Goal: Task Accomplishment & Management: Use online tool/utility

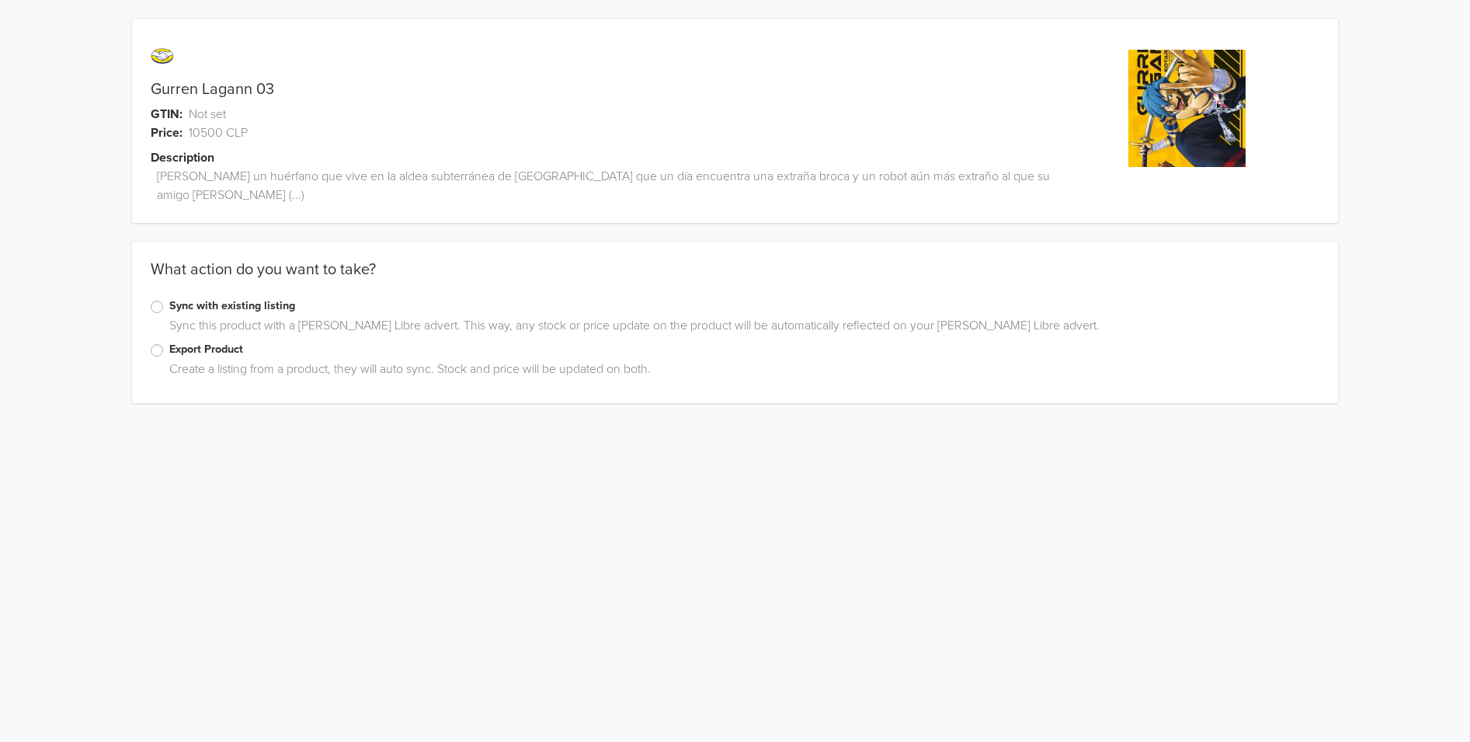
click at [157, 275] on div "What action do you want to take?" at bounding box center [735, 278] width 1206 height 37
click at [169, 341] on label "Export Product" at bounding box center [744, 349] width 1150 height 17
click at [0, 0] on input "Export Product" at bounding box center [0, 0] width 0 height 0
click at [308, 518] on div at bounding box center [721, 529] width 1124 height 22
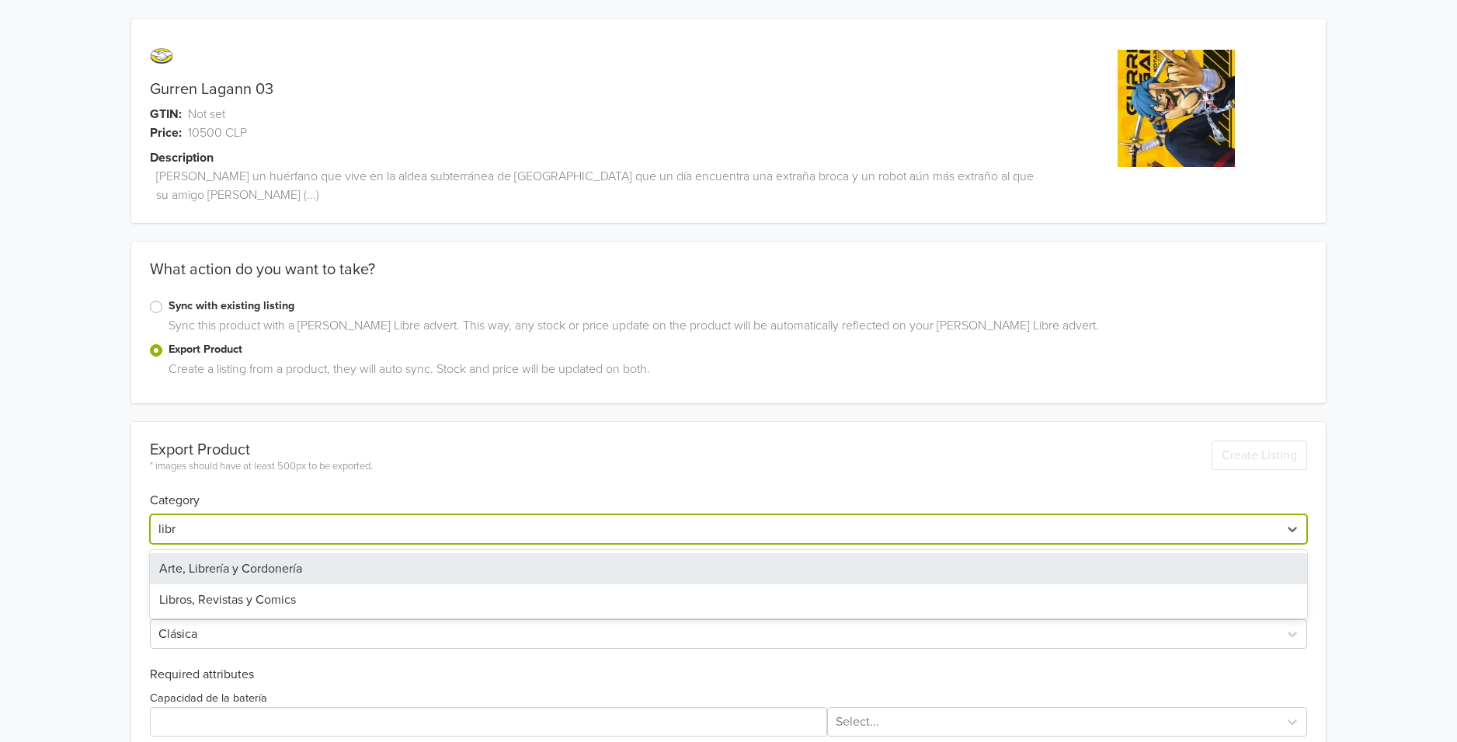
type input "libro"
click at [299, 553] on div "Libros, Revistas y Comics" at bounding box center [728, 568] width 1157 height 31
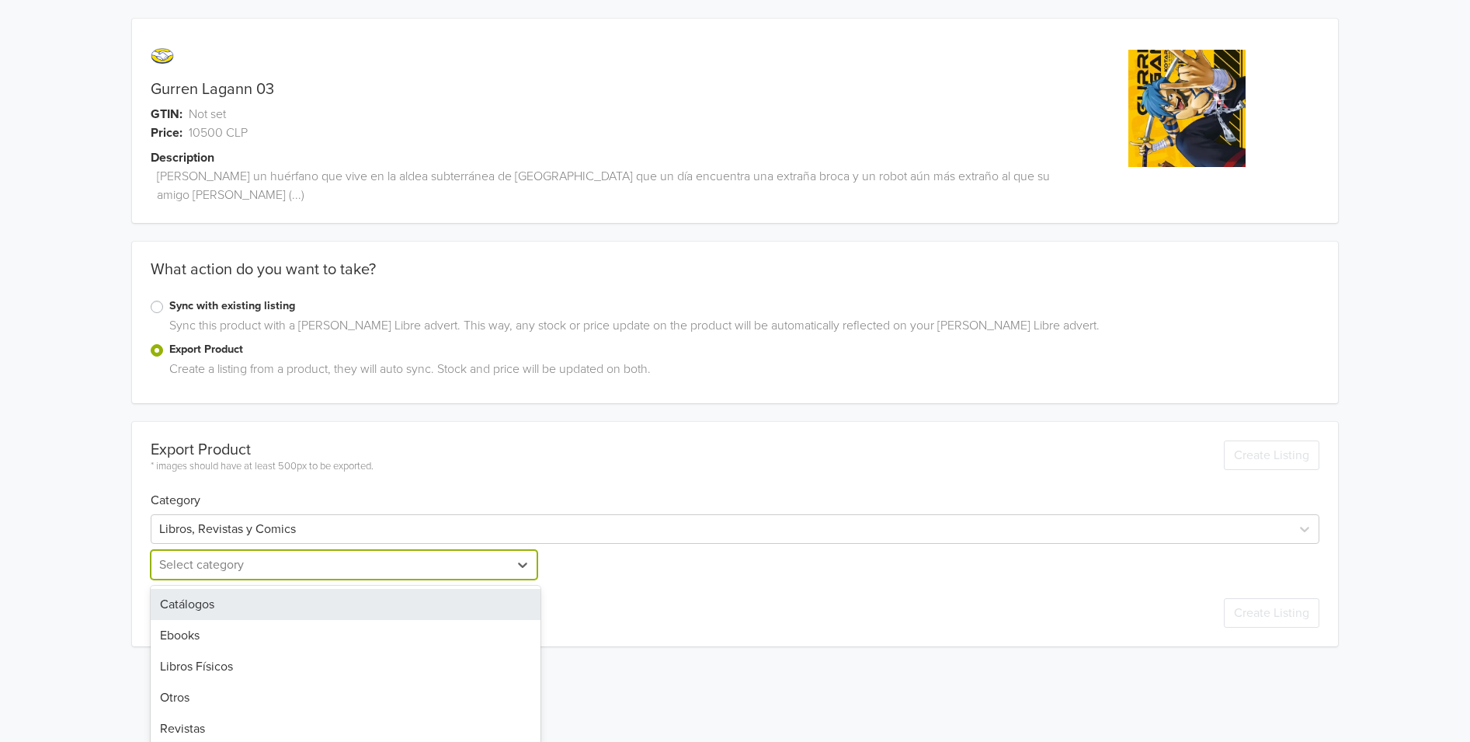
click at [289, 554] on div at bounding box center [330, 565] width 342 height 22
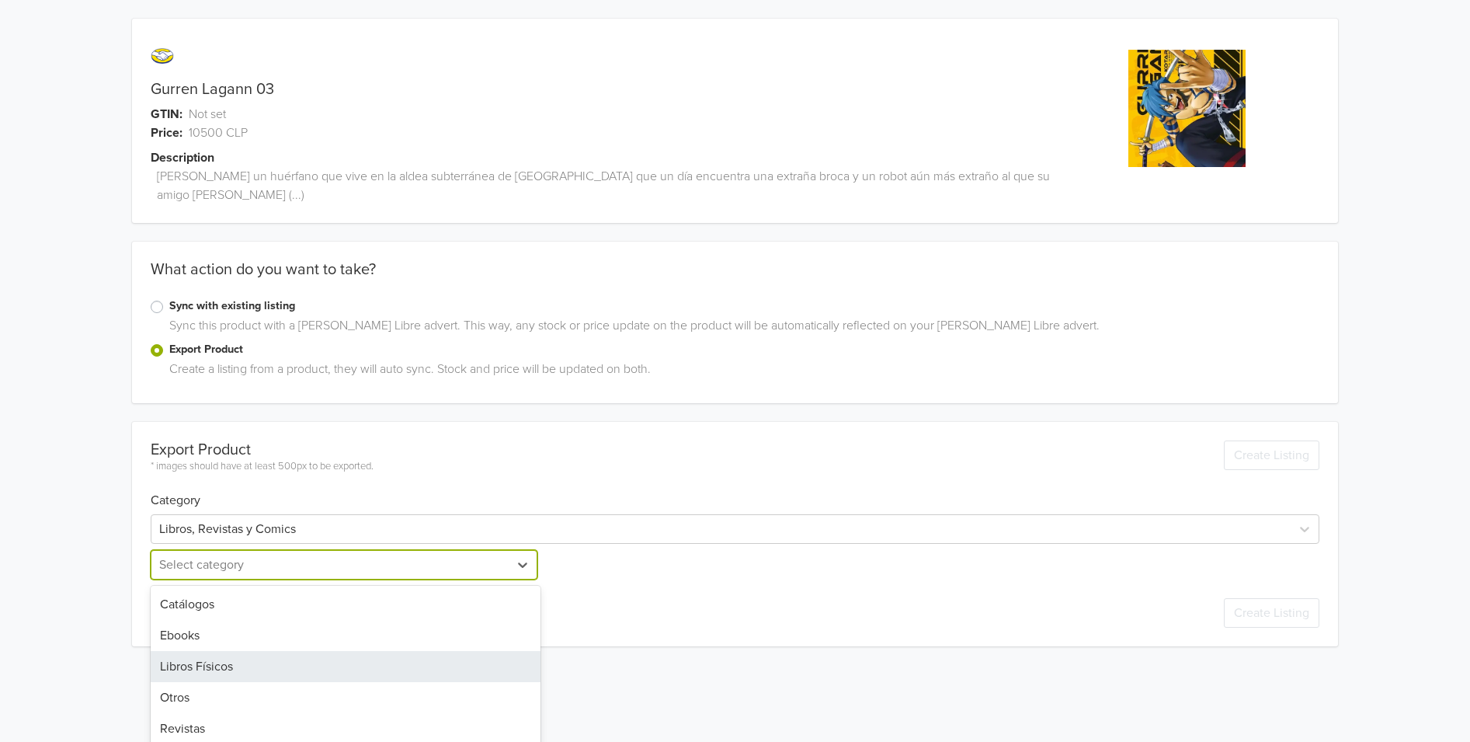
drag, startPoint x: 266, startPoint y: 697, endPoint x: 258, endPoint y: 638, distance: 60.4
click at [258, 638] on div "Catálogos Ebooks Libros Físicos Otros Revistas" at bounding box center [346, 667] width 390 height 162
click at [258, 651] on div "Libros Físicos" at bounding box center [346, 666] width 390 height 31
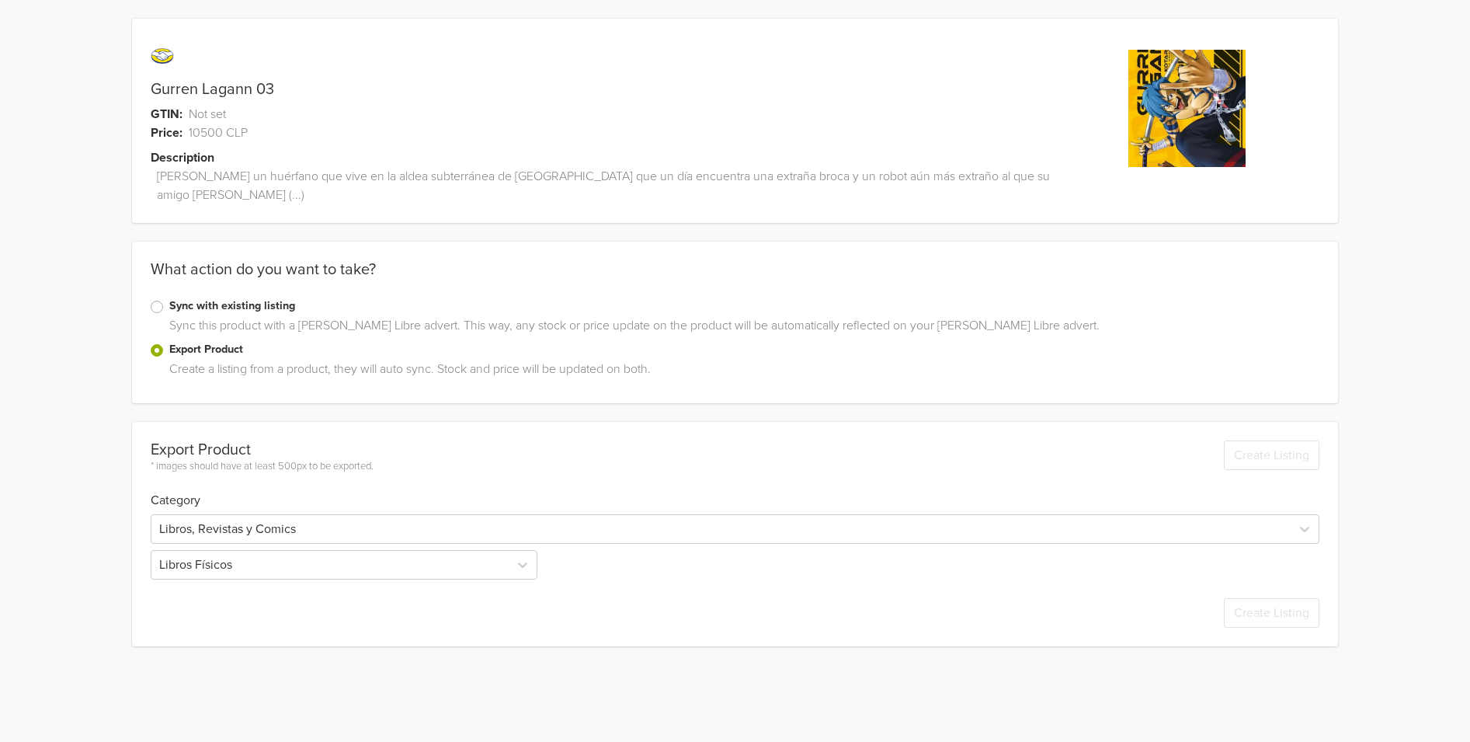
click at [84, 591] on div "Gurren Lagann 03 GTIN: Not set Price: 10500 CLP Description [PERSON_NAME] un hu…" at bounding box center [735, 332] width 1447 height 665
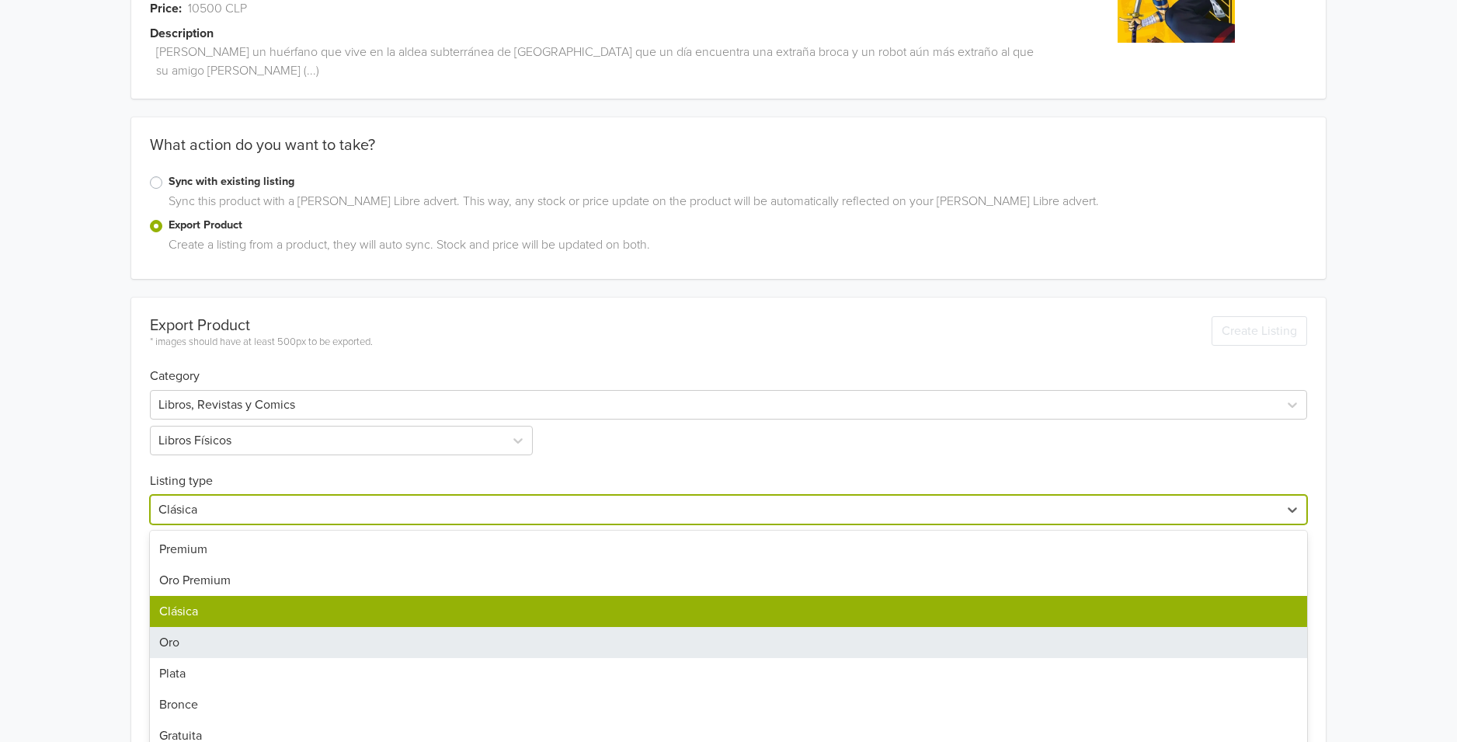
click at [195, 524] on div "7 results available. Use Up and Down to choose options, press Enter to select t…" at bounding box center [728, 510] width 1157 height 30
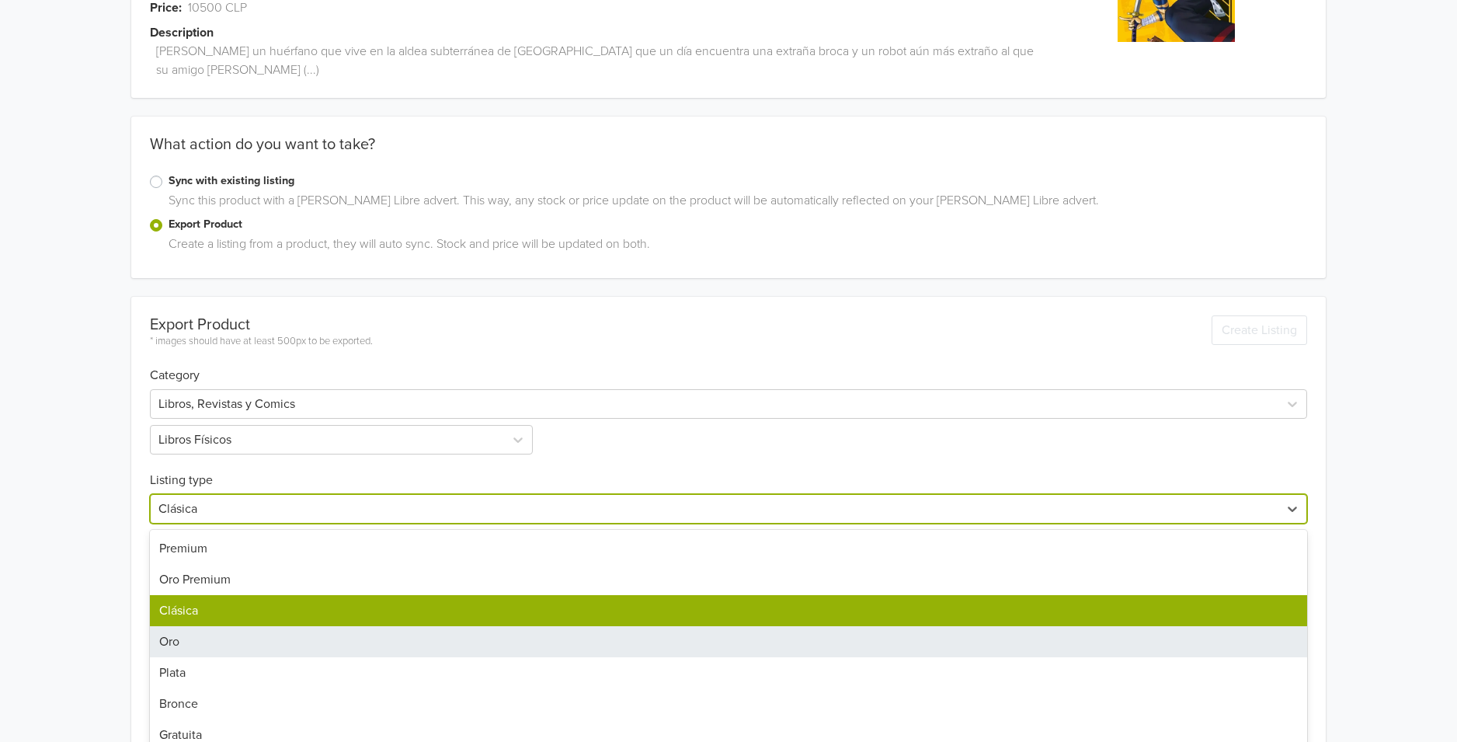
click at [109, 616] on div "Gurren Lagann 03 GTIN: Not set Price: 10500 CLP Description Simon es un huérfan…" at bounding box center [729, 347] width 1434 height 945
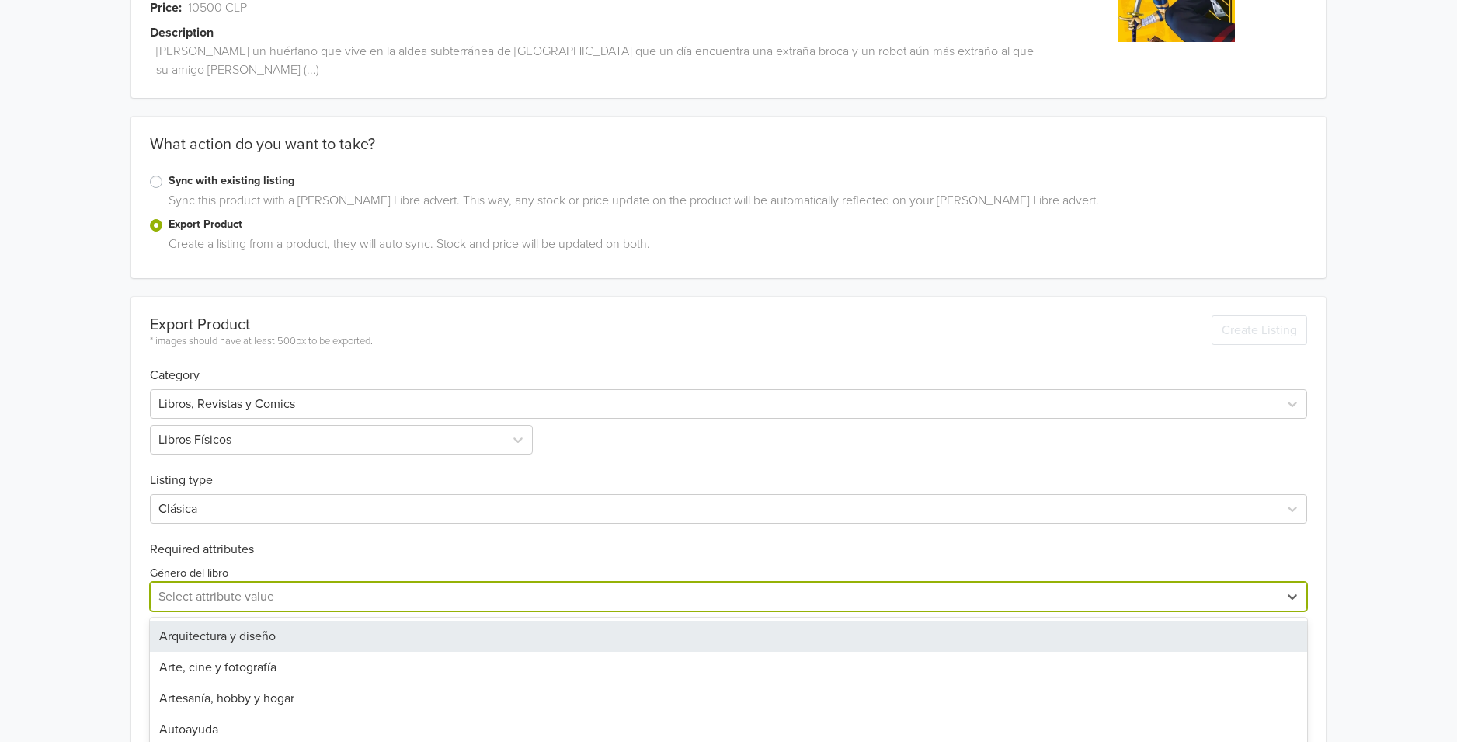
scroll to position [185, 0]
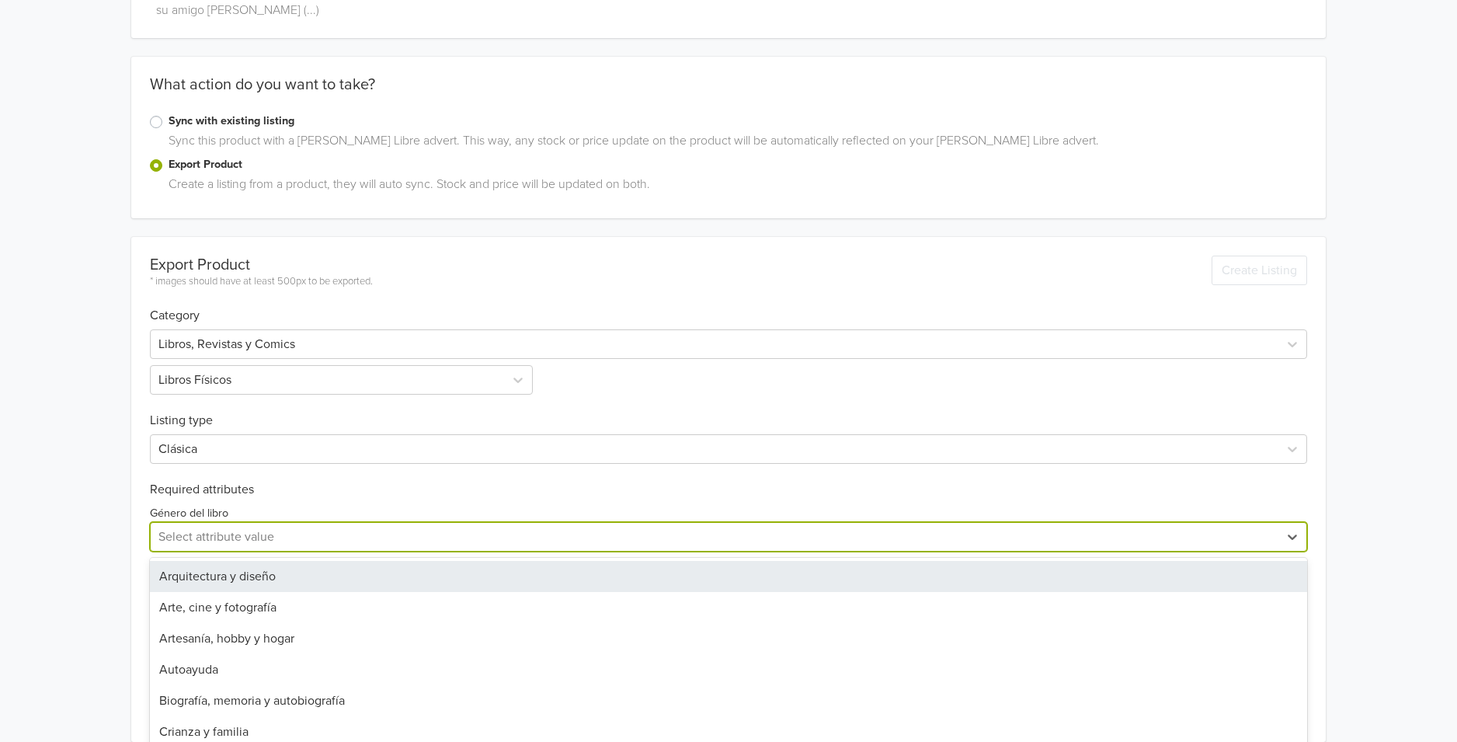
click at [214, 551] on div "28 results available. Use Up and Down to choose options, press Enter to select …" at bounding box center [728, 537] width 1157 height 30
type input "manga"
click at [215, 561] on div "Cómic, manga y novela gráfica" at bounding box center [728, 576] width 1157 height 31
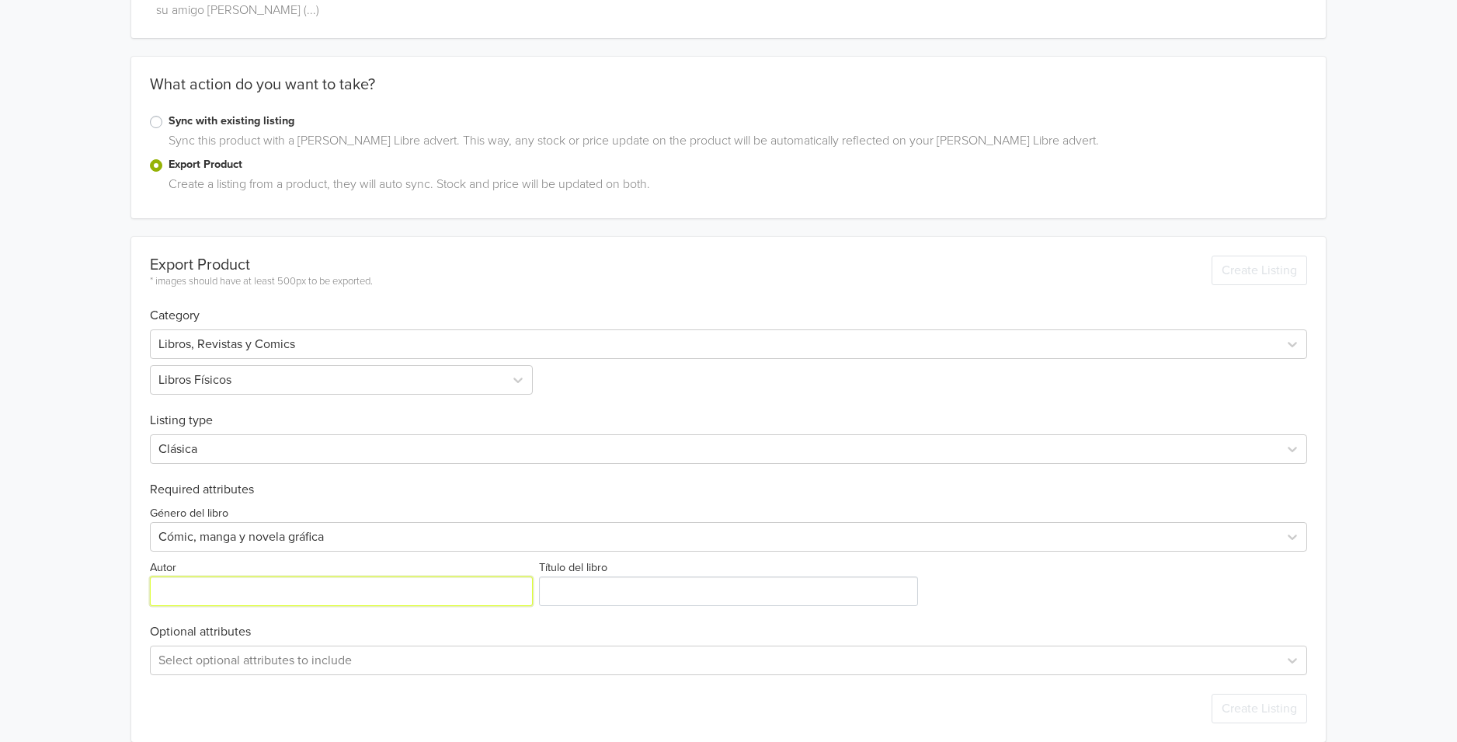
click at [191, 576] on input "Autor" at bounding box center [341, 591] width 383 height 30
click at [198, 576] on input "Autor" at bounding box center [341, 591] width 383 height 30
paste input "[PERSON_NAME]"
drag, startPoint x: 235, startPoint y: 570, endPoint x: 148, endPoint y: 565, distance: 87.9
click at [148, 565] on div "Export Product * images should have at least 500px to be exported. Create Listi…" at bounding box center [728, 489] width 1194 height 505
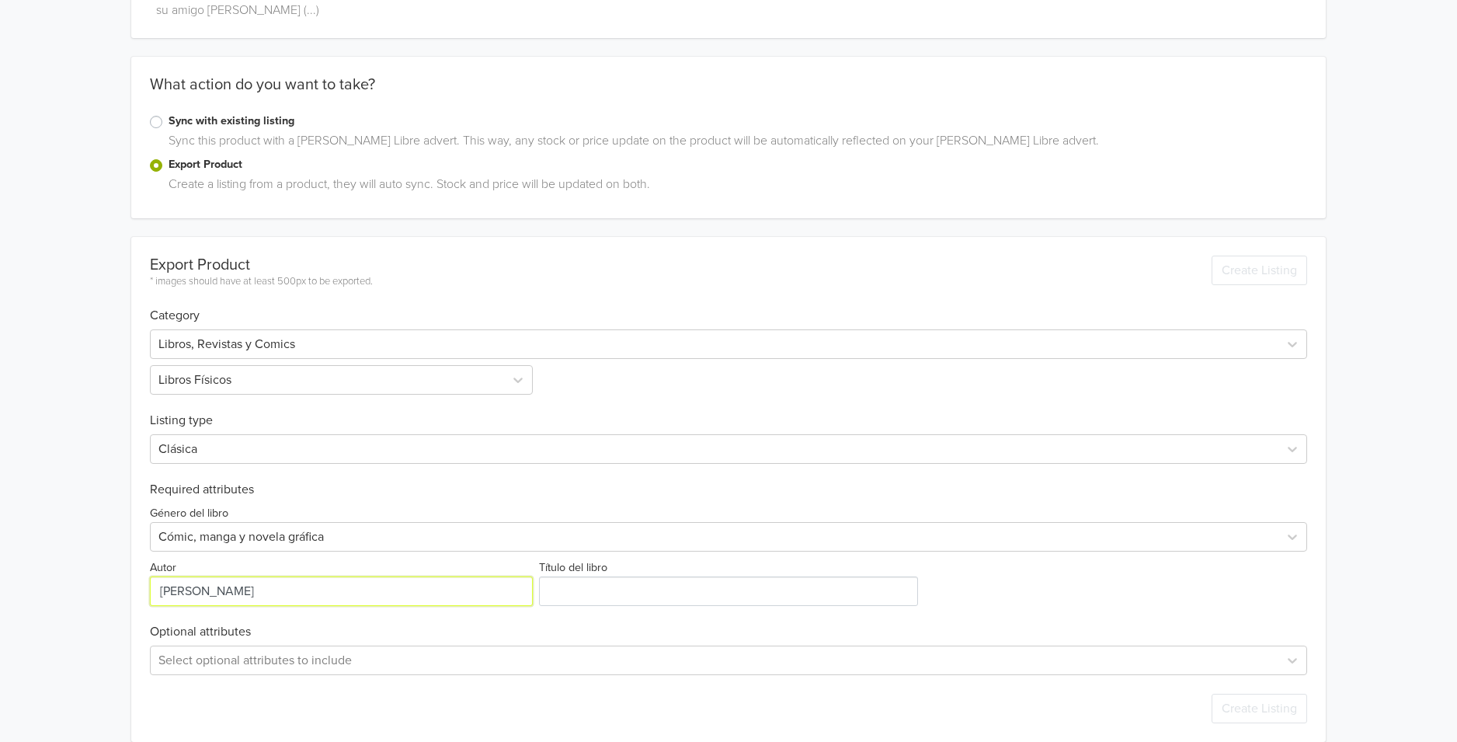
type input "KOTARO MORI"
click at [617, 576] on input "Título del libro" at bounding box center [729, 591] width 380 height 30
type input "[PERSON_NAME] Lagann 03"
click at [1250, 693] on button "Create Listing" at bounding box center [1259, 708] width 96 height 30
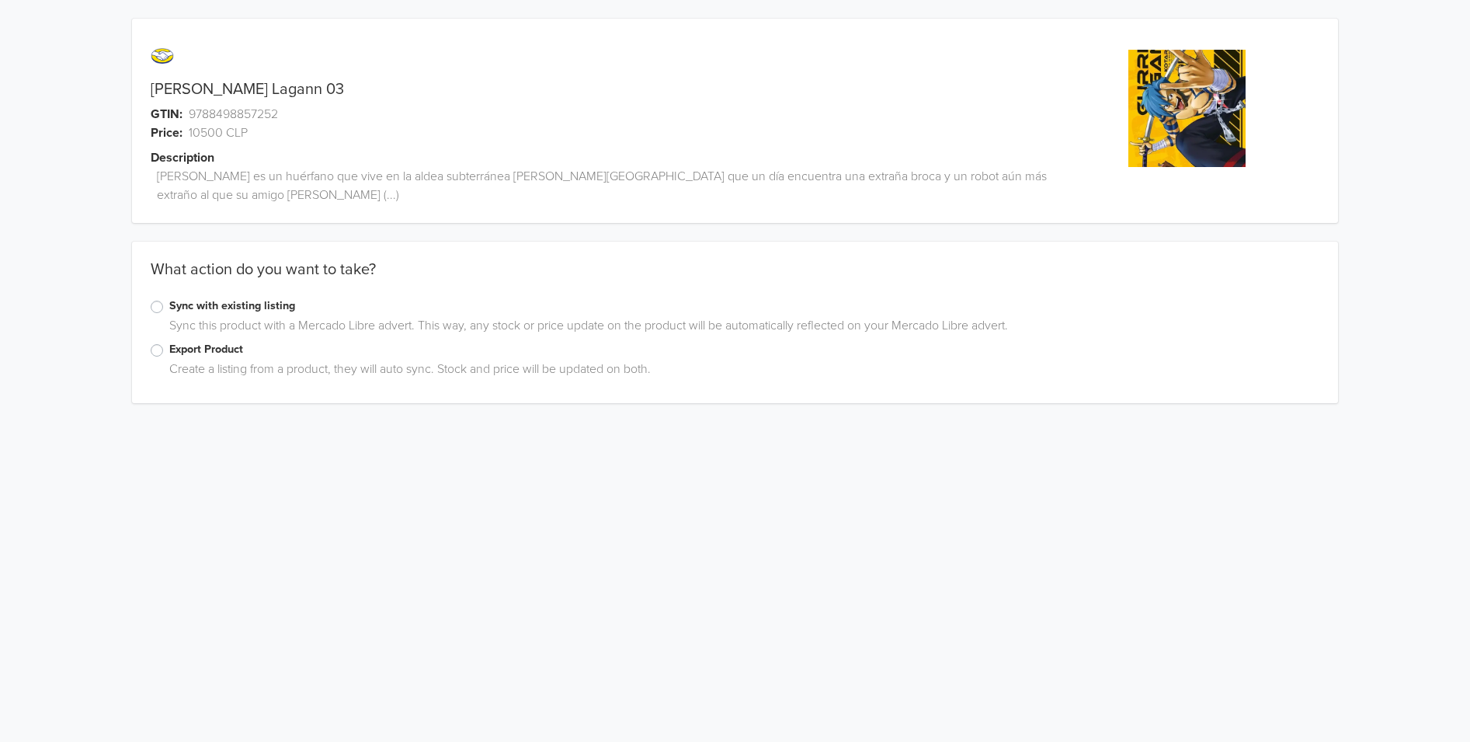
click at [169, 297] on label "Sync with existing listing" at bounding box center [744, 305] width 1150 height 17
click at [0, 0] on input "Sync with existing listing" at bounding box center [0, 0] width 0 height 0
click at [144, 341] on div "Export Product Create a listing from a product, they will auto sync. Stock and …" at bounding box center [735, 362] width 1206 height 43
click at [158, 341] on div "Export Product" at bounding box center [735, 350] width 1169 height 19
click at [169, 341] on label "Export Product" at bounding box center [744, 349] width 1150 height 17
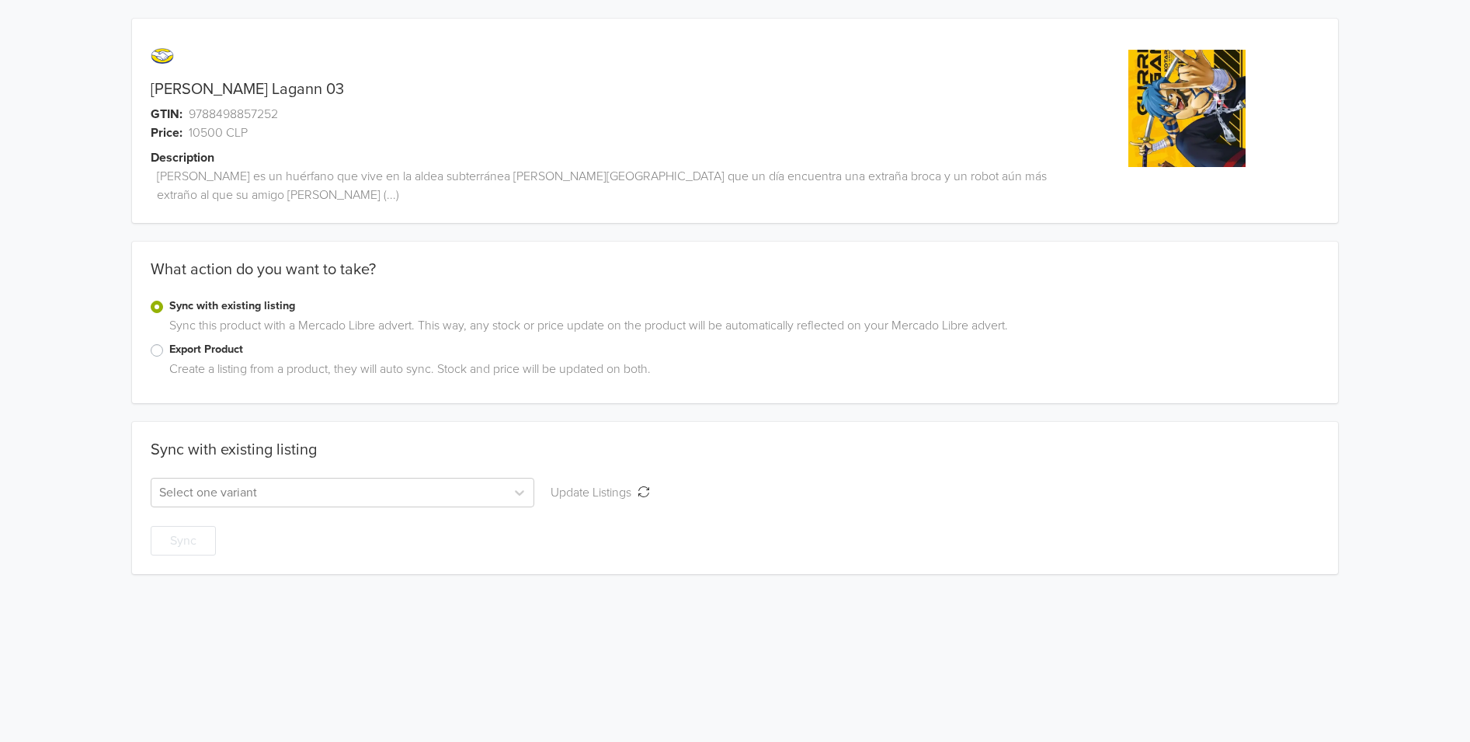
click at [0, 0] on input "Export Product" at bounding box center [0, 0] width 0 height 0
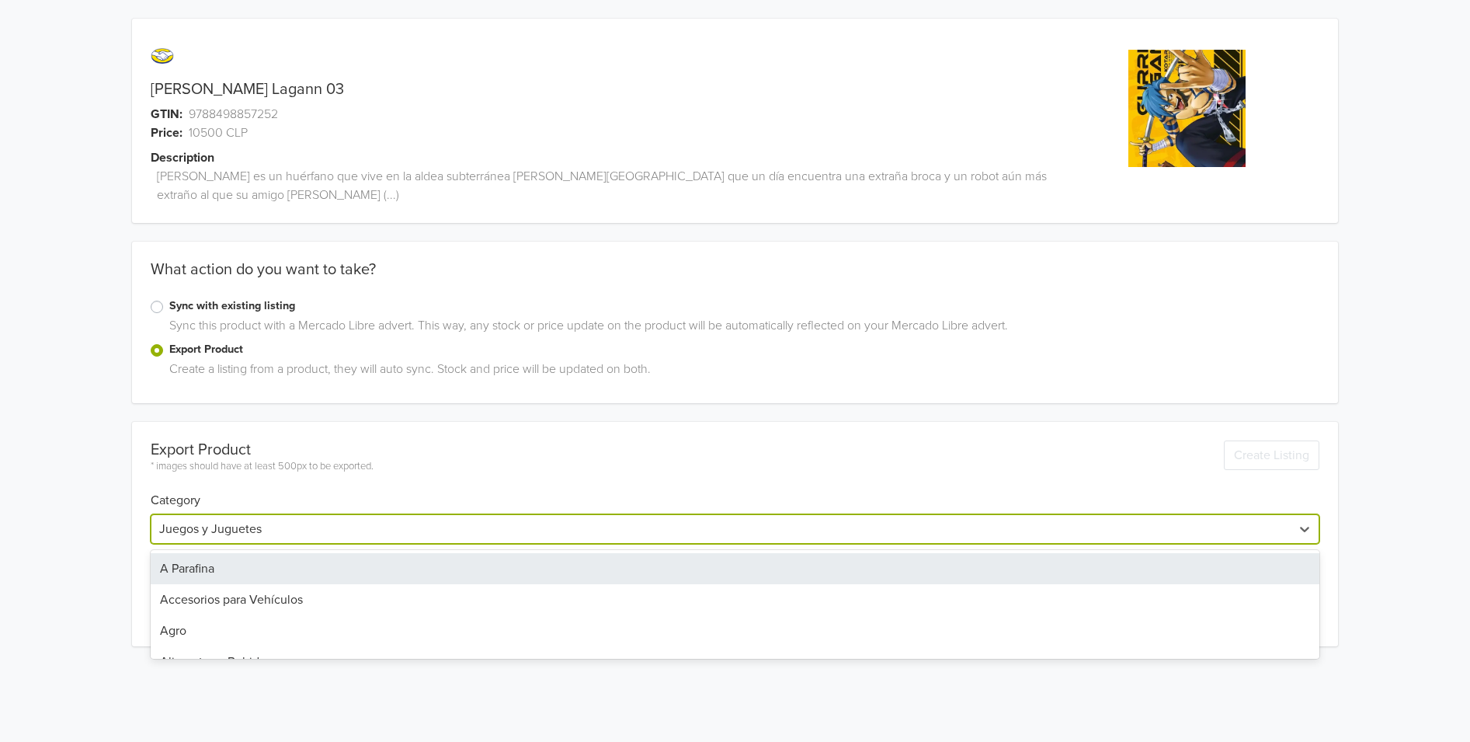
click at [280, 518] on div at bounding box center [721, 529] width 1124 height 22
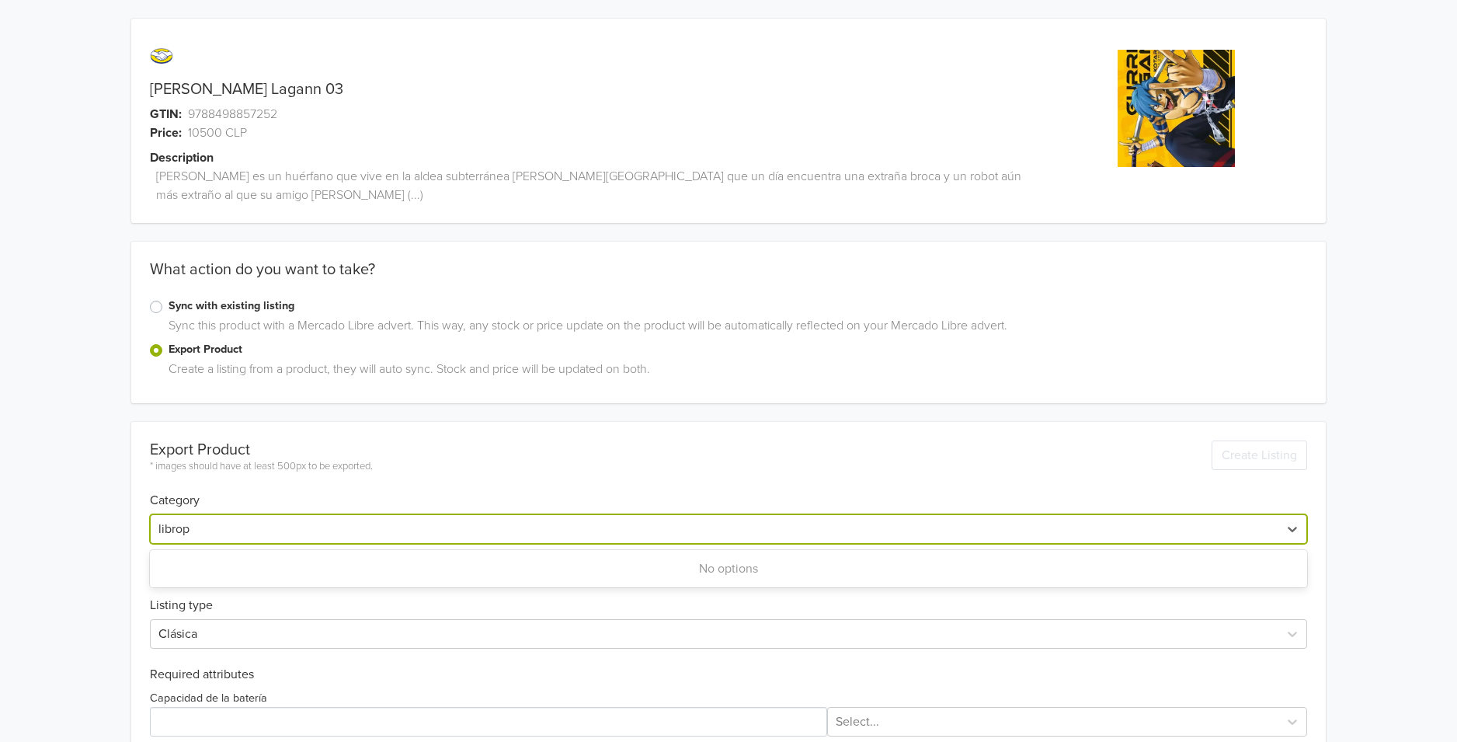
type input "libro"
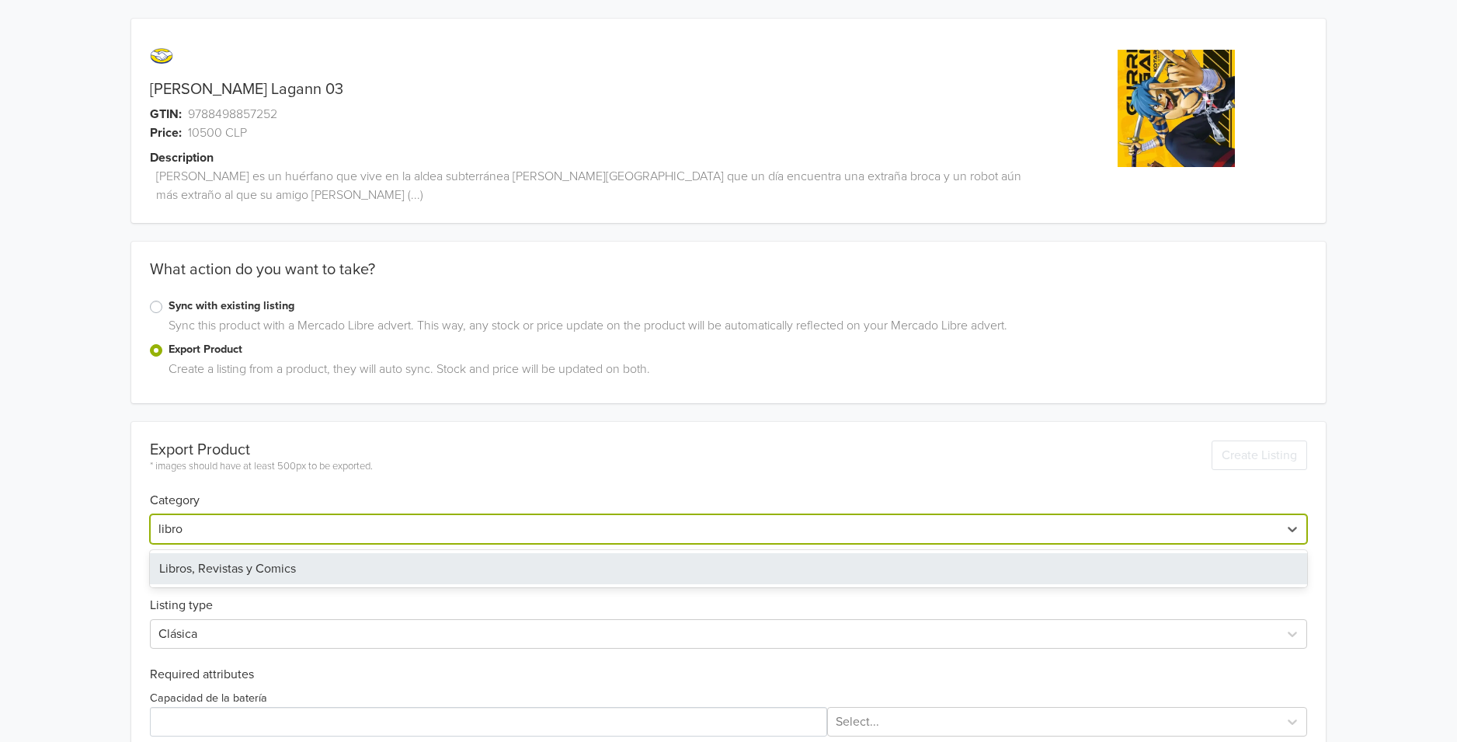
click at [273, 553] on div "Libros, Revistas y Comics" at bounding box center [728, 568] width 1157 height 31
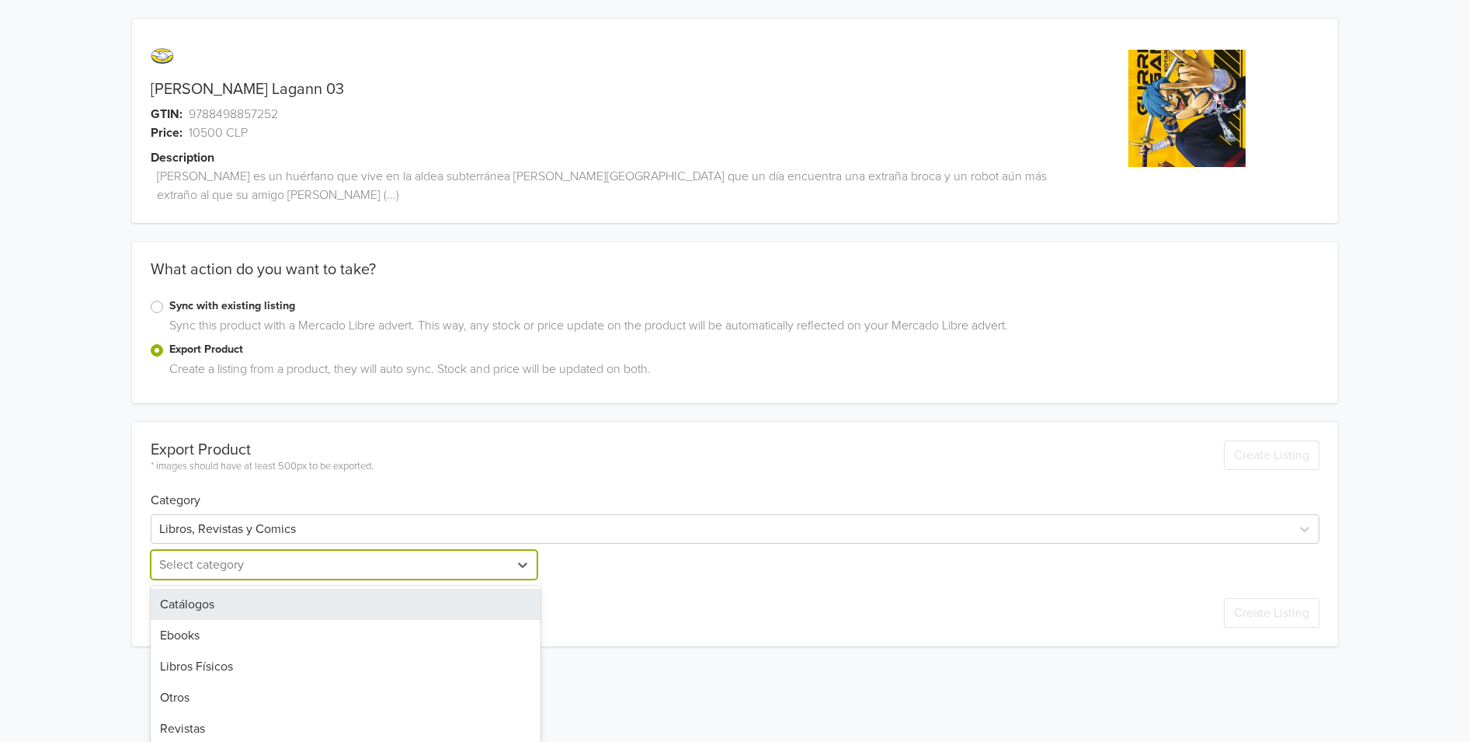
click at [269, 560] on div "Select category" at bounding box center [344, 565] width 387 height 30
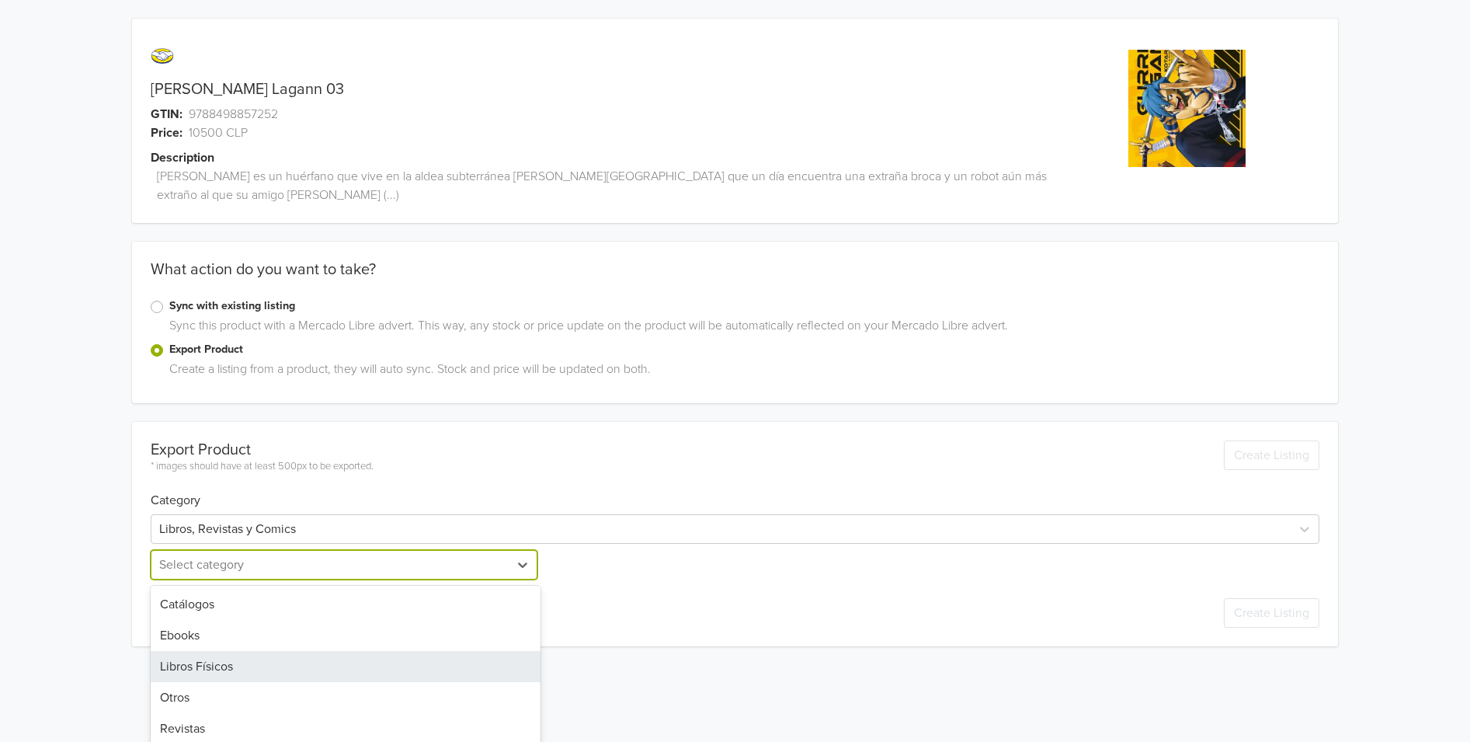
click at [242, 652] on div "Libros Físicos" at bounding box center [346, 666] width 390 height 31
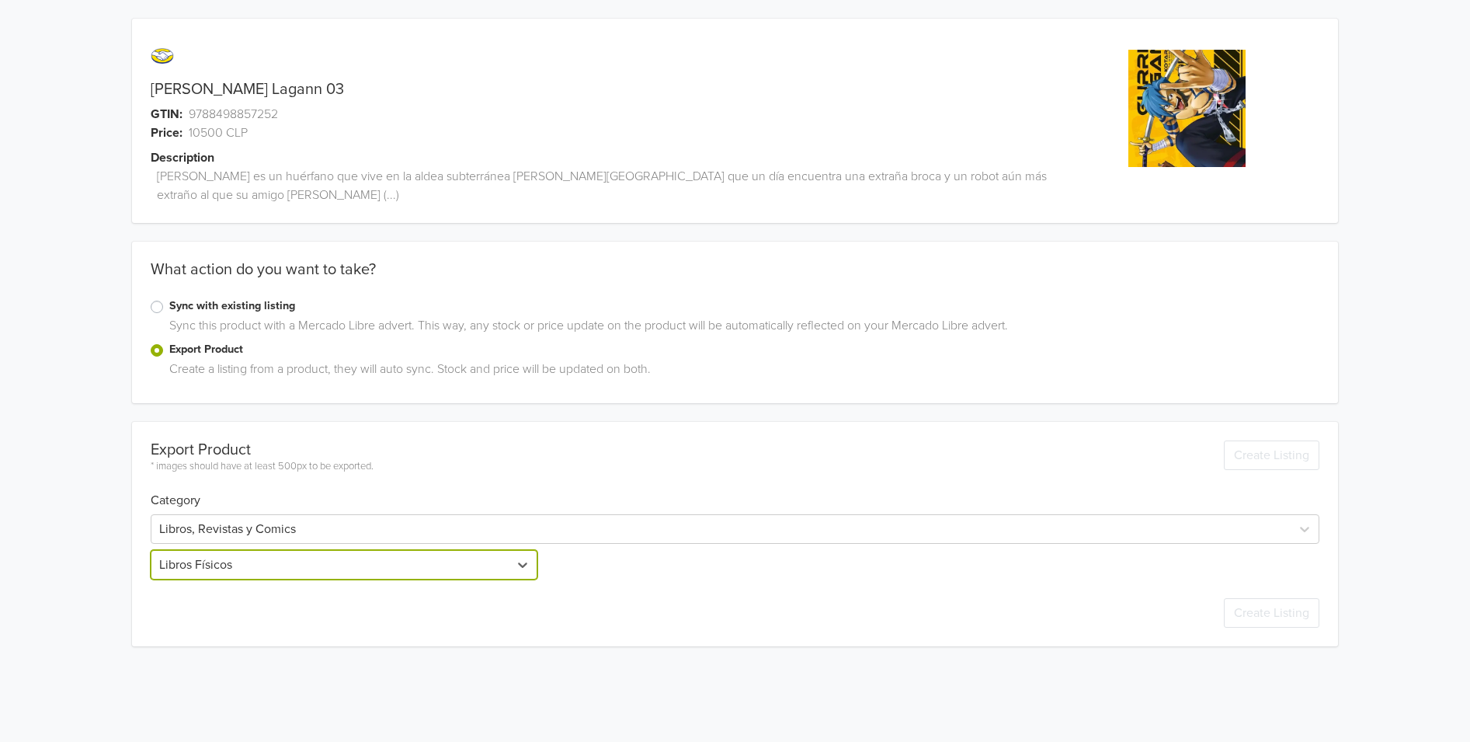
click at [120, 627] on div "[PERSON_NAME] Lagann 03 GTIN: 9788498857252 Price: 10500 CLP Description [PERSO…" at bounding box center [735, 332] width 1447 height 665
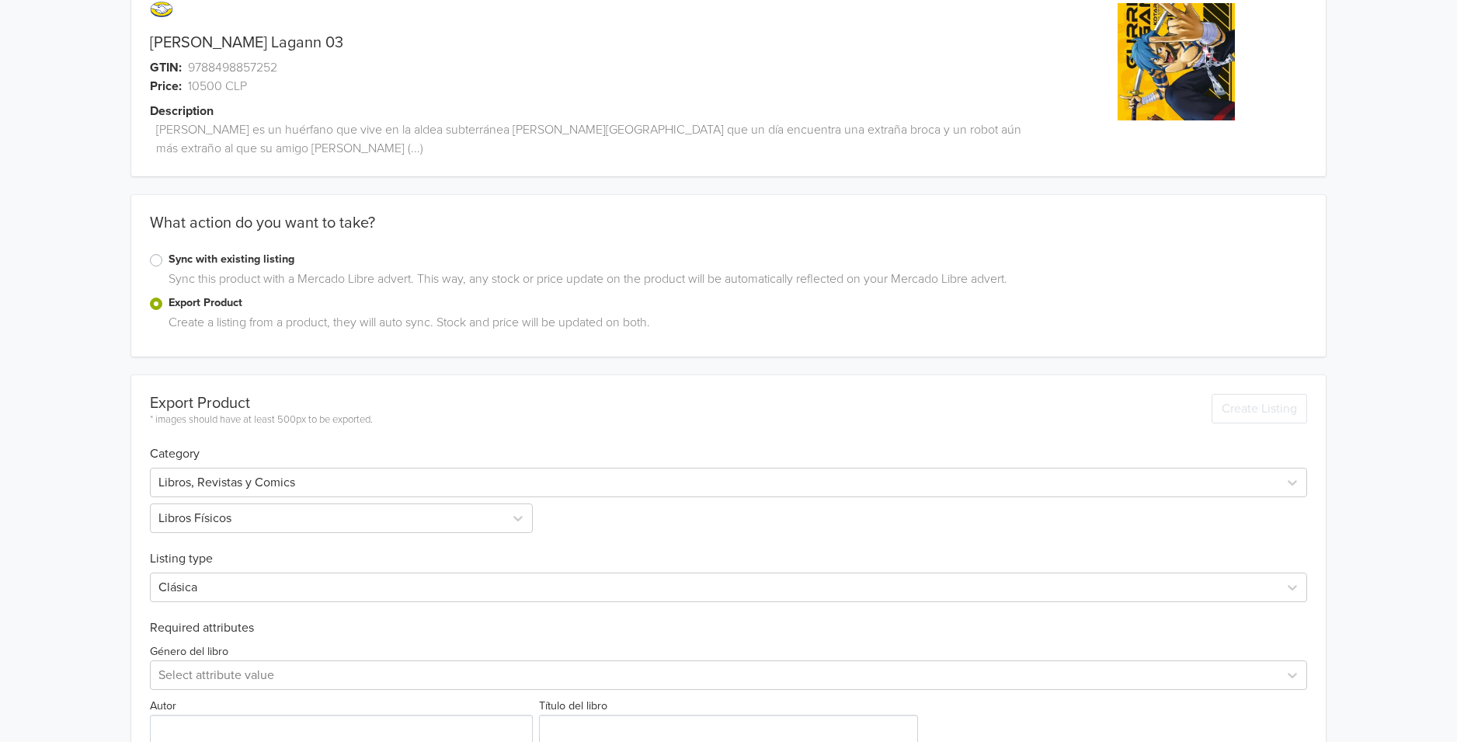
scroll to position [185, 0]
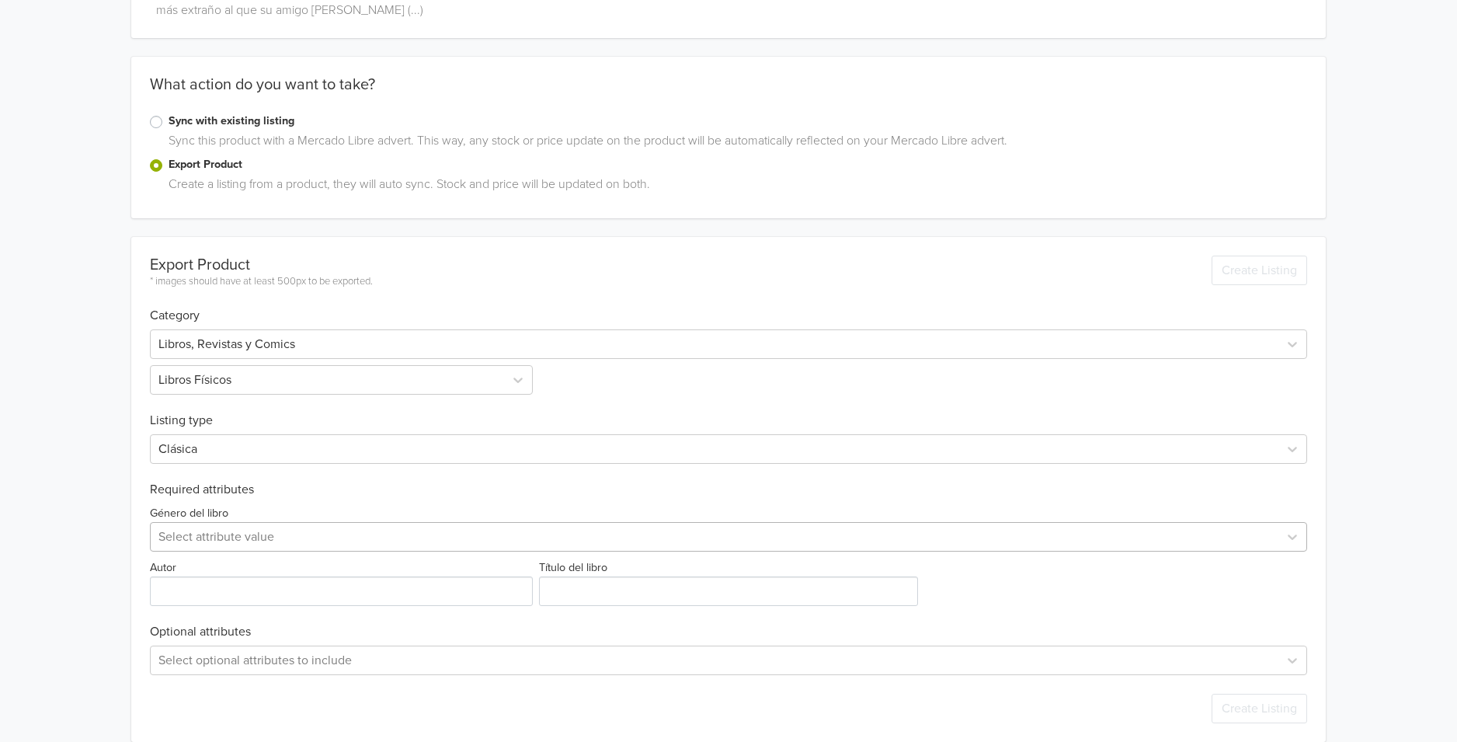
click at [207, 526] on div at bounding box center [714, 537] width 1112 height 22
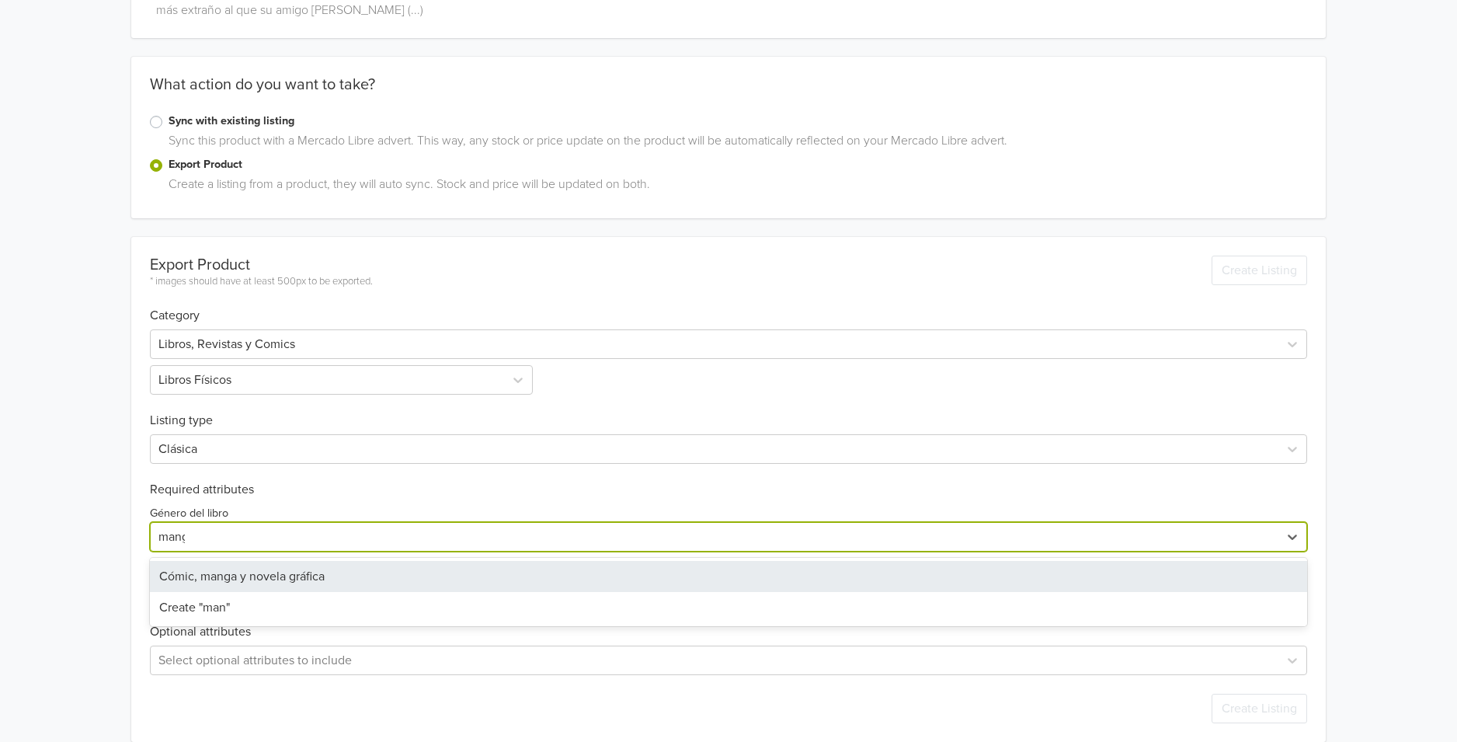
type input "manga"
click at [196, 561] on div "Cómic, manga y novela gráfica" at bounding box center [728, 576] width 1157 height 31
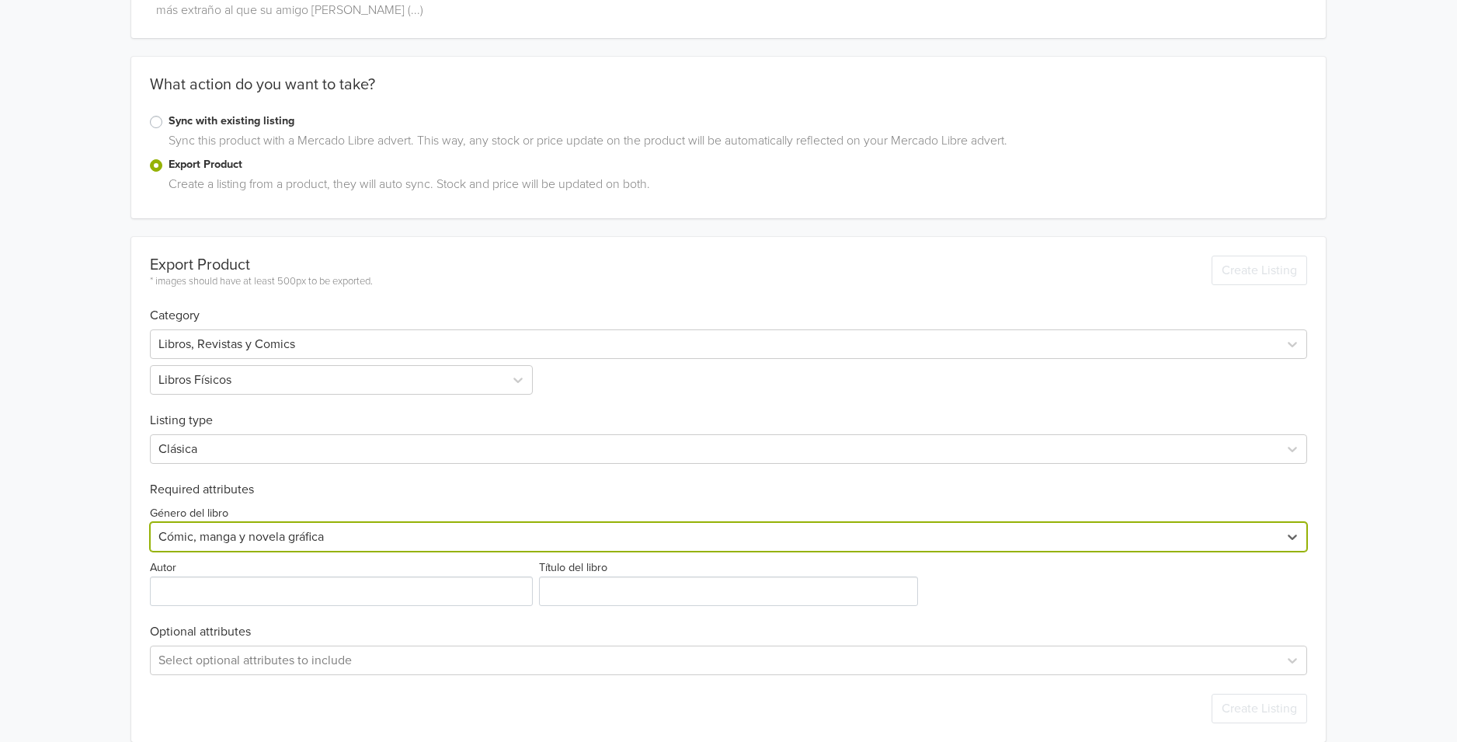
click at [124, 558] on div "[PERSON_NAME] Lagann 03 GTIN: 9788498857252 Price: 10500 CLP Description [PERSO…" at bounding box center [729, 287] width 1434 height 945
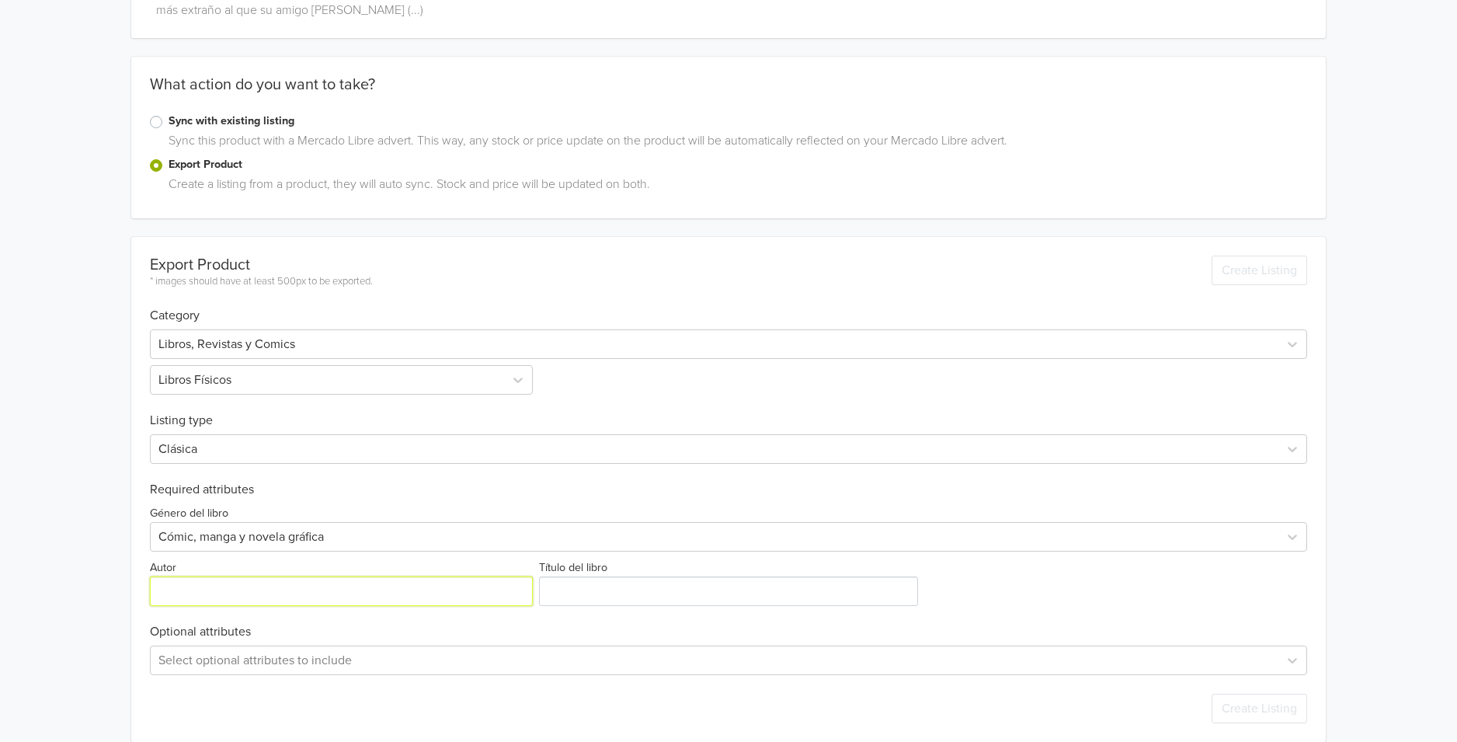
click at [202, 576] on input "Autor" at bounding box center [341, 591] width 383 height 30
click at [261, 576] on input "Autor" at bounding box center [341, 591] width 383 height 30
paste input "[PERSON_NAME]"
type input "[PERSON_NAME]"
click at [592, 576] on input "Título del libro" at bounding box center [729, 591] width 380 height 30
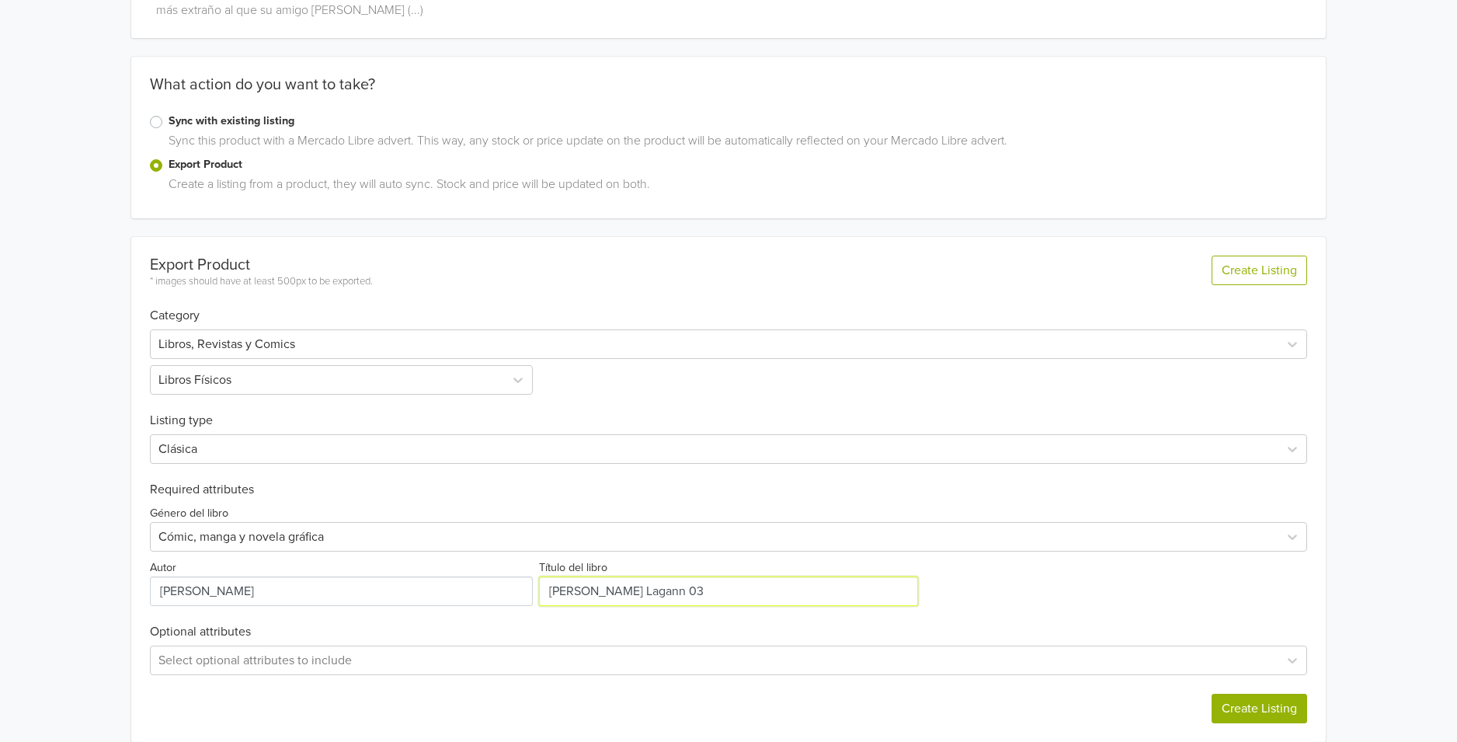
type input "[PERSON_NAME] Lagann 03"
click at [1277, 693] on button "Create Listing" at bounding box center [1259, 708] width 96 height 30
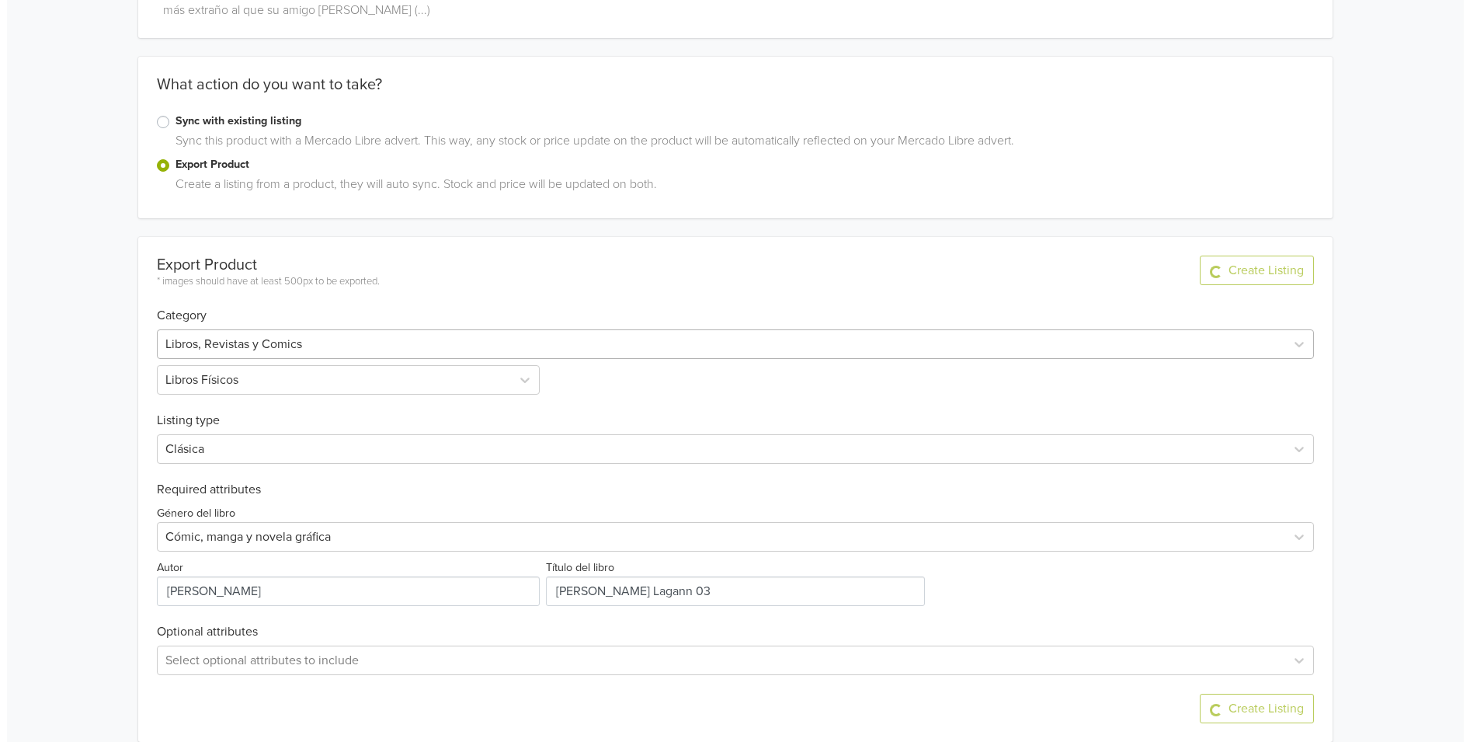
scroll to position [0, 0]
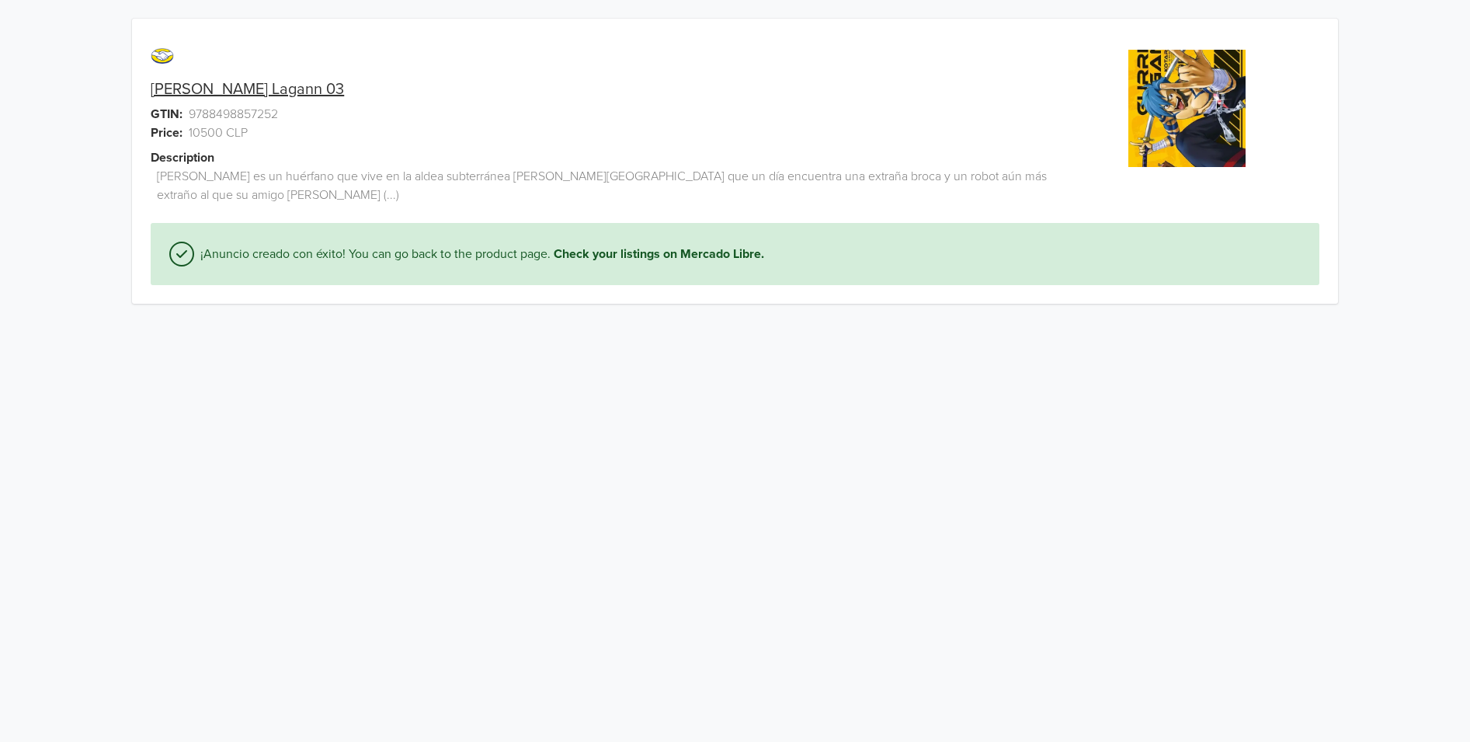
click at [247, 92] on link "[PERSON_NAME] Lagann 03" at bounding box center [247, 89] width 193 height 19
